Goal: Task Accomplishment & Management: Manage account settings

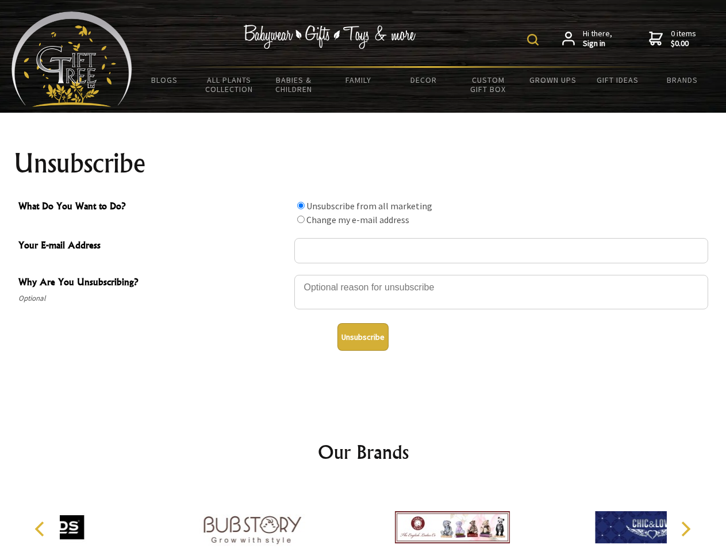
click at [534, 40] on img at bounding box center [532, 39] width 11 height 11
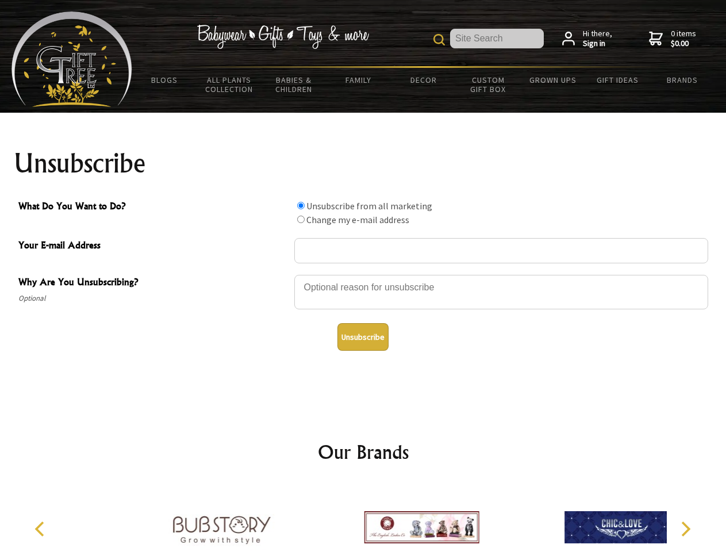
click at [363, 274] on div at bounding box center [501, 293] width 414 height 40
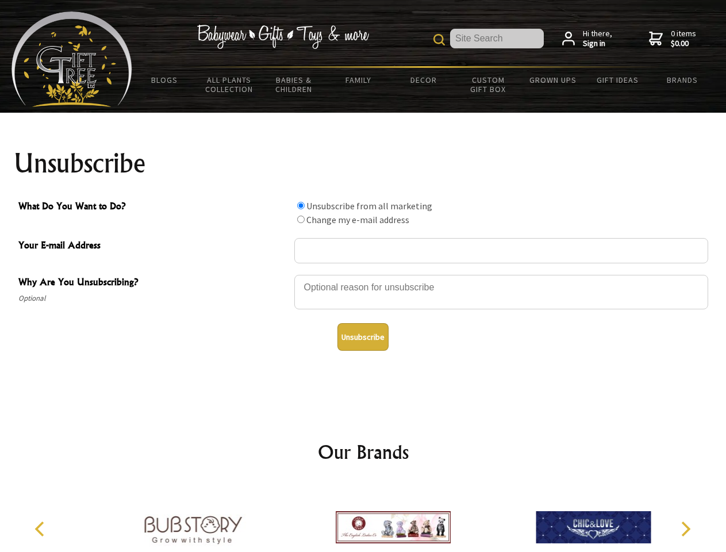
click at [300, 205] on input "What Do You Want to Do?" at bounding box center [300, 205] width 7 height 7
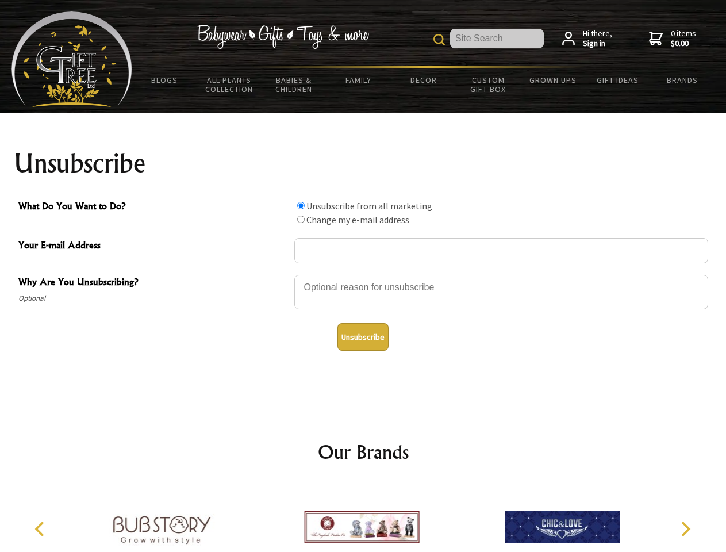
click at [300, 219] on input "What Do You Want to Do?" at bounding box center [300, 218] width 7 height 7
radio input "true"
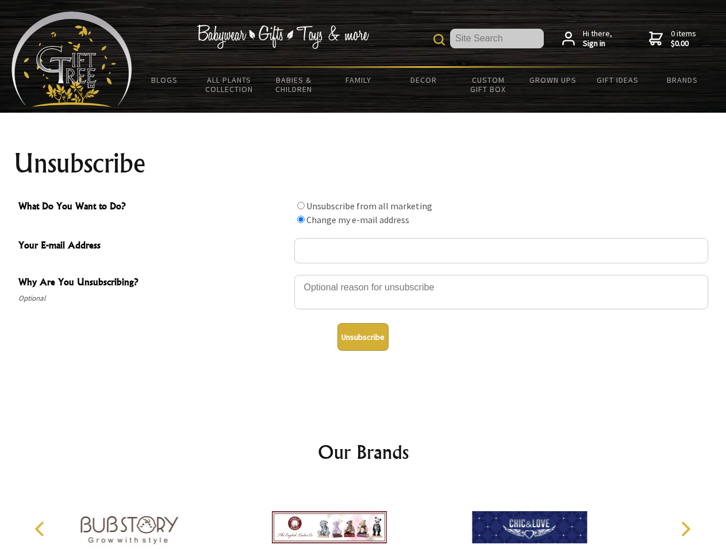
click at [363, 337] on button "Unsubscribe" at bounding box center [362, 337] width 51 height 28
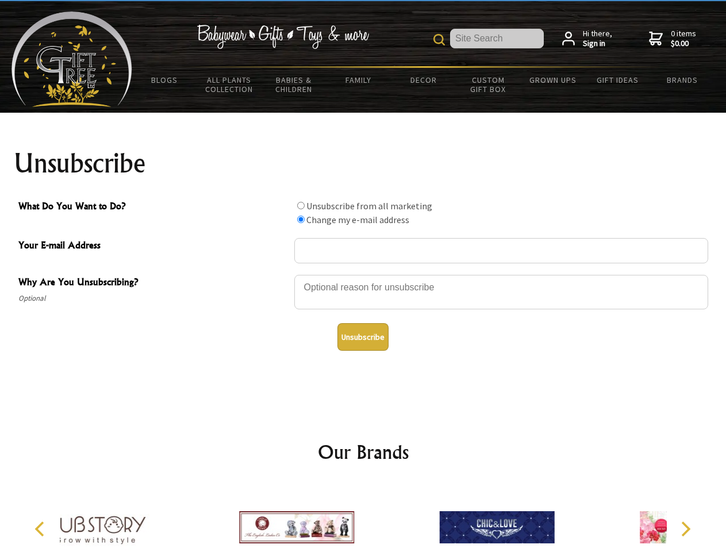
click at [363, 518] on div at bounding box center [296, 529] width 200 height 90
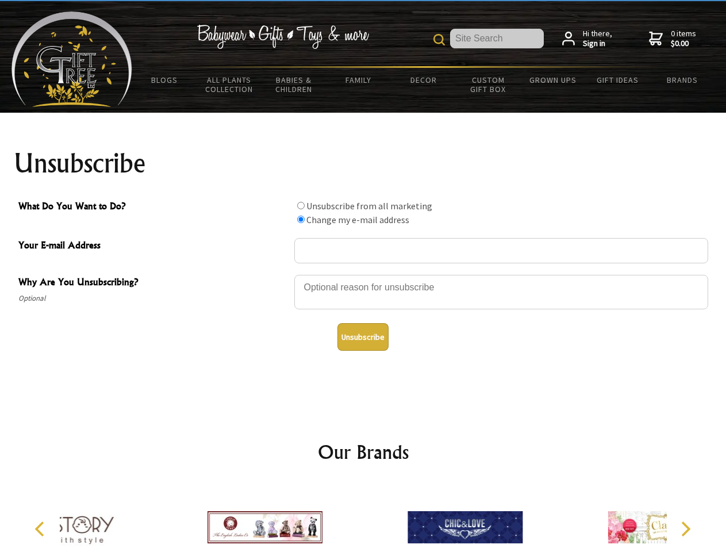
click at [41, 529] on icon "Previous" at bounding box center [40, 528] width 15 height 15
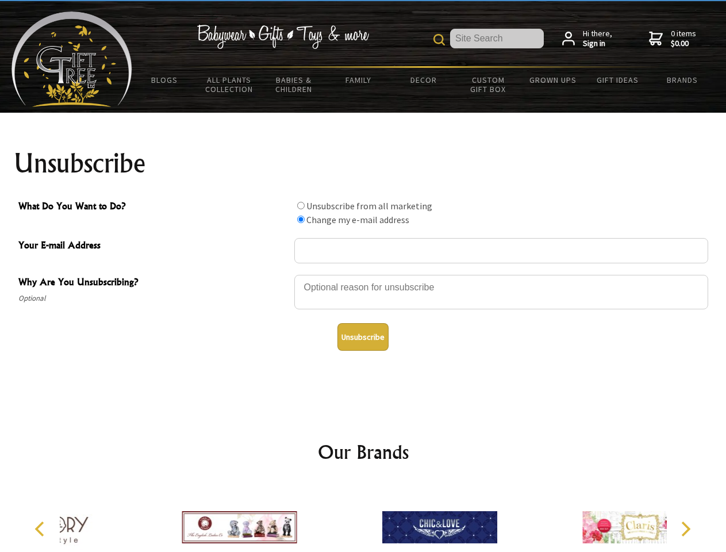
click at [685, 529] on icon "Next" at bounding box center [684, 528] width 15 height 15
